Goal: Task Accomplishment & Management: Manage account settings

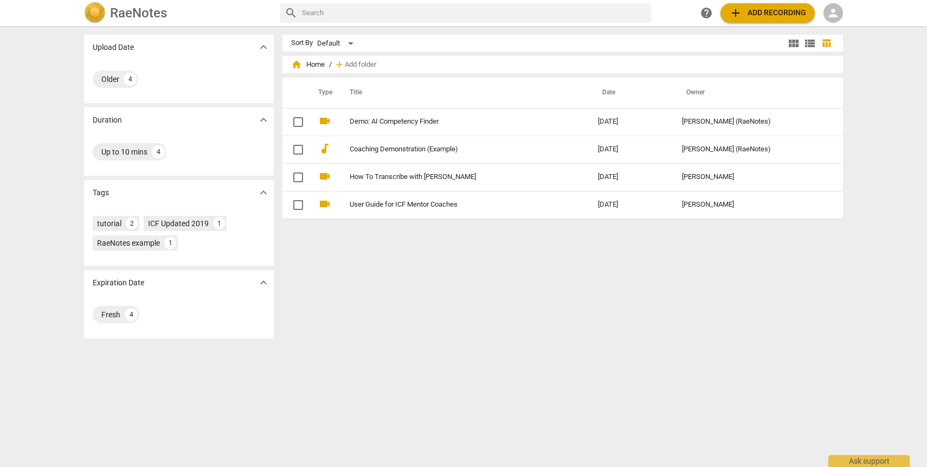
click at [846, 10] on div "RaeNotes search help add Add recording person" at bounding box center [463, 13] width 777 height 22
click at [843, 12] on div "RaeNotes search help add Add recording person" at bounding box center [463, 13] width 777 height 22
click at [838, 16] on span "person" at bounding box center [833, 13] width 13 height 13
click at [848, 23] on li "Login" at bounding box center [843, 26] width 39 height 26
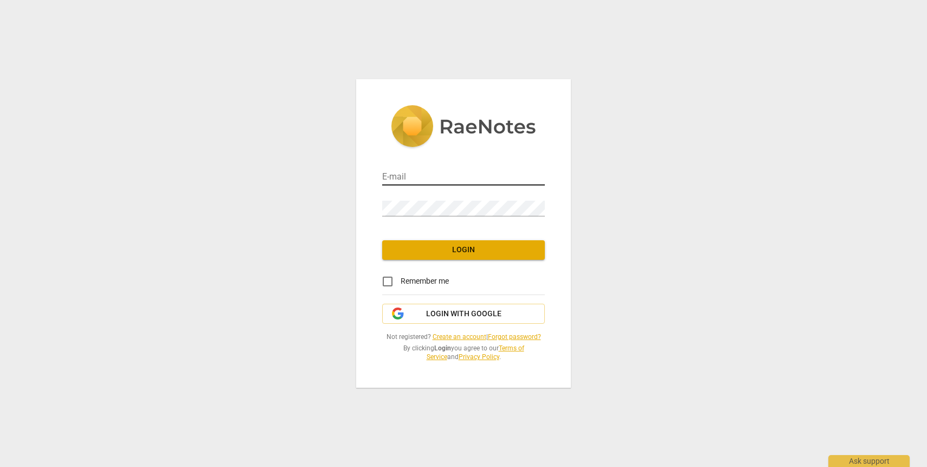
click at [545, 170] on div at bounding box center [545, 170] width 0 height 0
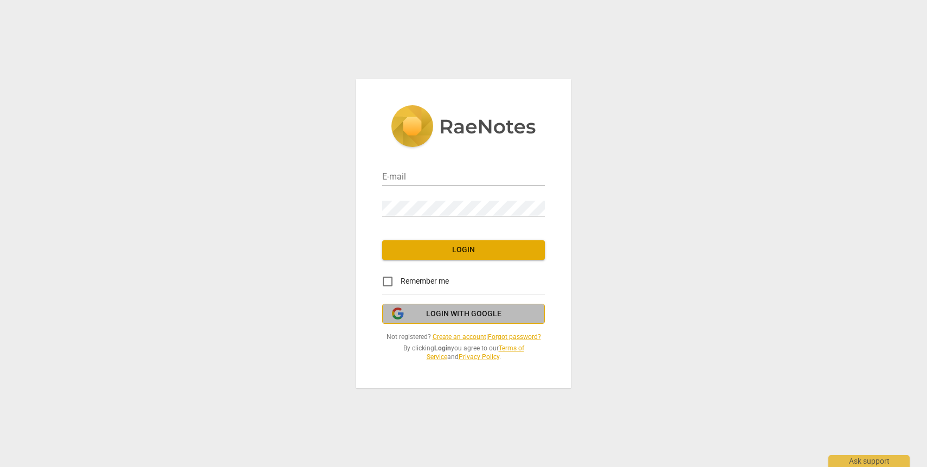
click at [451, 310] on span "Login with Google" at bounding box center [463, 314] width 75 height 11
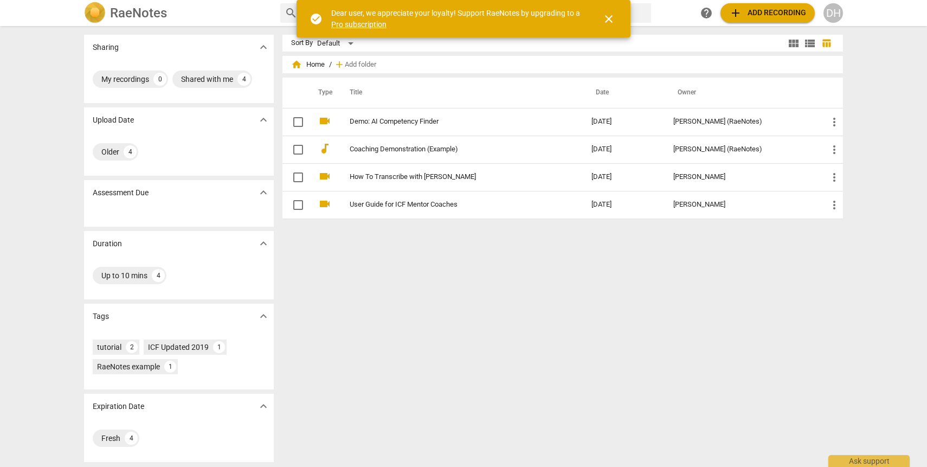
click at [837, 24] on div "RaeNotes search help add Add recording DH" at bounding box center [463, 13] width 927 height 26
click at [835, 16] on div "DH" at bounding box center [834, 13] width 20 height 20
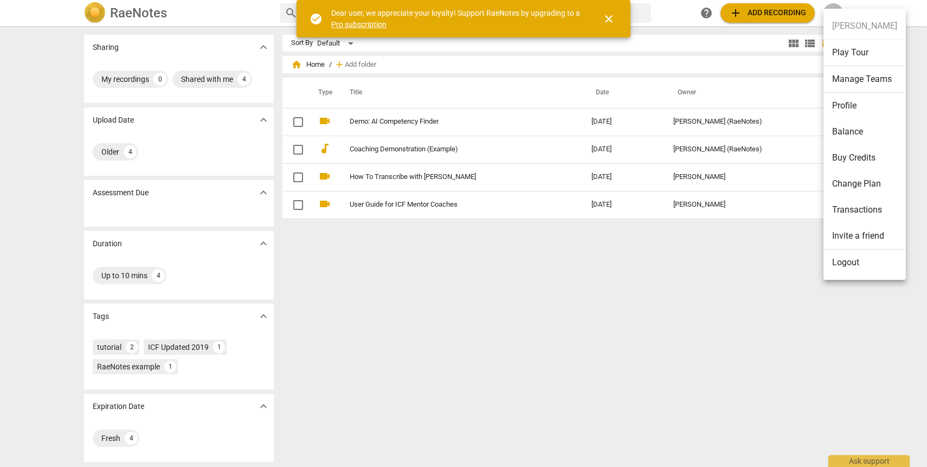
click at [856, 100] on li "Profile" at bounding box center [865, 106] width 82 height 26
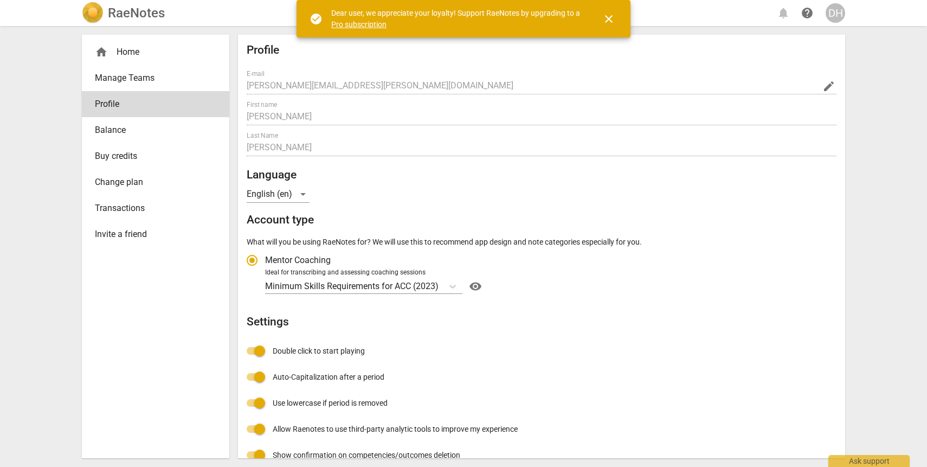
radio input "false"
click at [136, 59] on div "home Home" at bounding box center [156, 52] width 148 height 26
